Goal: Transaction & Acquisition: Purchase product/service

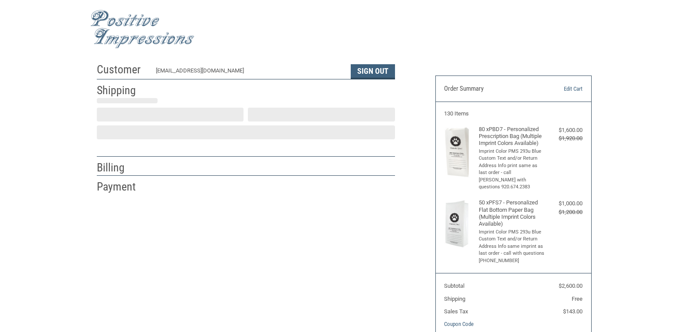
select select "US"
select select "WI"
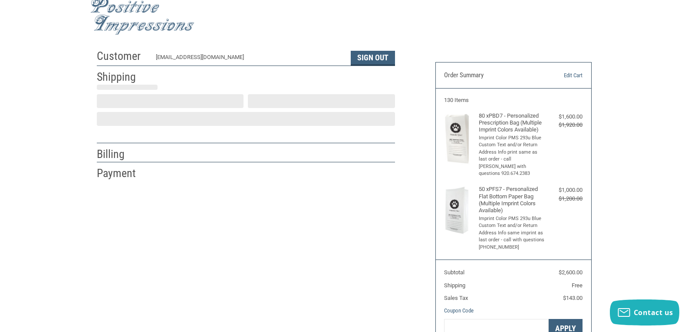
type input "Jefferson"
select select "WI"
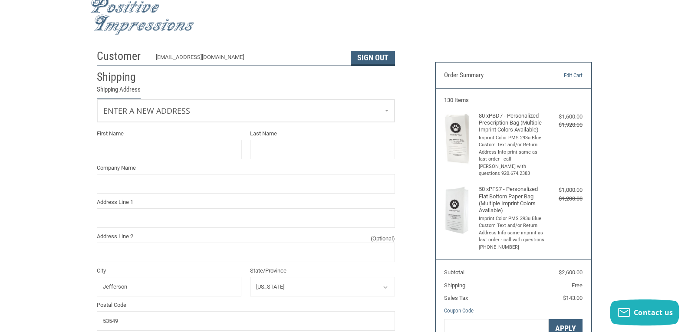
click at [116, 151] on input "First Name" at bounding box center [169, 150] width 145 height 20
click at [367, 109] on link "Enter a new address" at bounding box center [245, 109] width 297 height 21
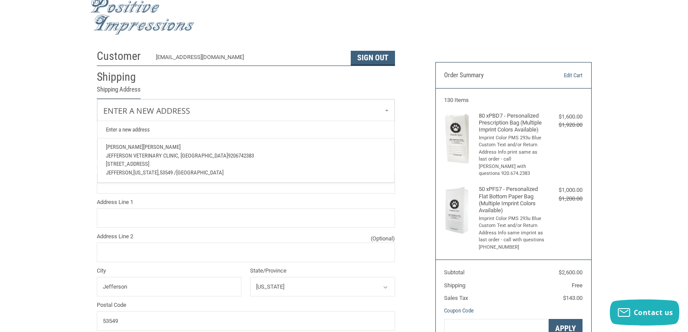
click at [183, 157] on span "Jefferson Veterinary Clinic, [GEOGRAPHIC_DATA]" at bounding box center [167, 155] width 122 height 7
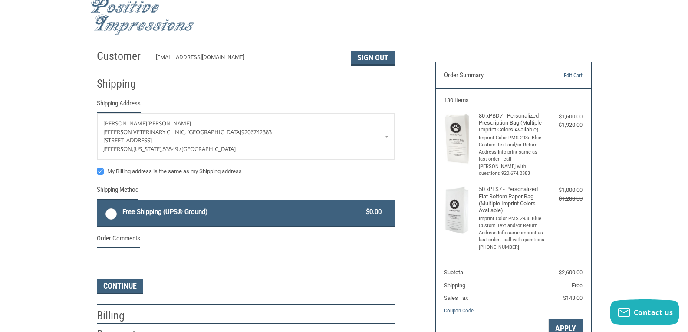
click at [112, 215] on label "Free Shipping (UPS® Ground) $0.00" at bounding box center [245, 213] width 297 height 26
click at [98, 201] on input "Free Shipping (UPS® Ground) $0.00" at bounding box center [97, 201] width 0 height 0
radio input "true"
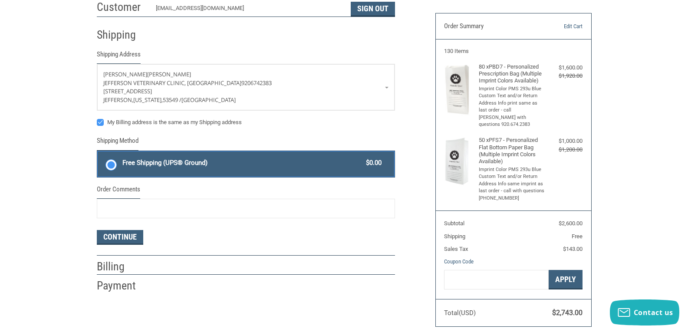
scroll to position [144, 0]
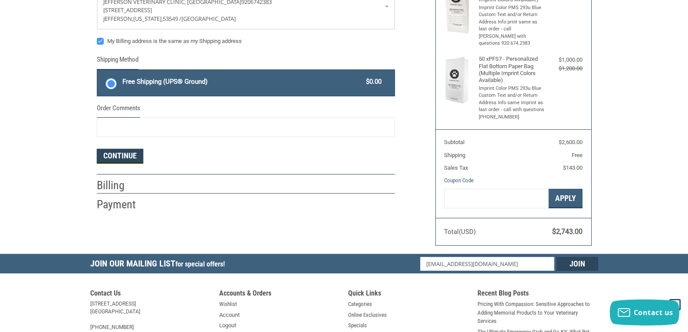
click at [124, 154] on button "Continue" at bounding box center [120, 156] width 46 height 15
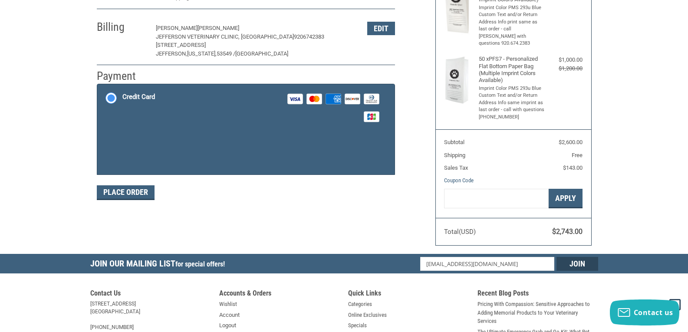
scroll to position [143, 0]
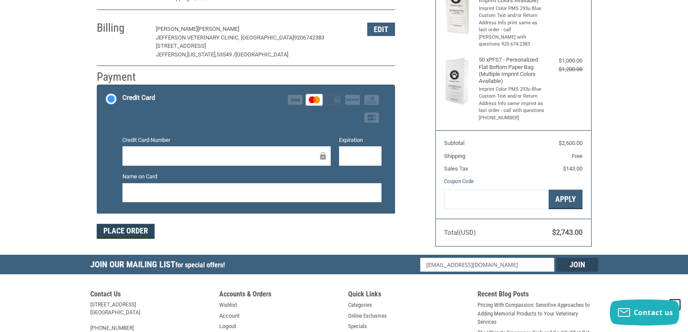
click at [113, 230] on button "Place Order" at bounding box center [126, 231] width 58 height 15
